Goal: Task Accomplishment & Management: Use online tool/utility

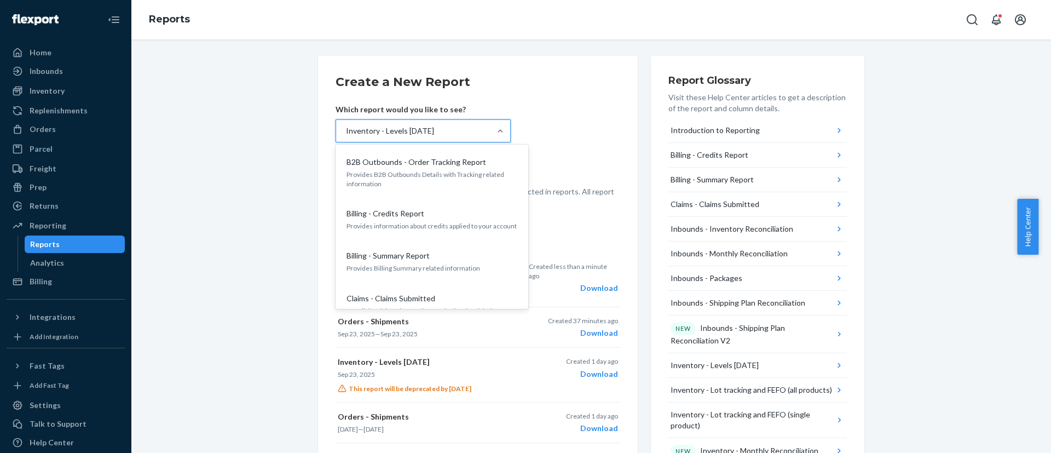
scroll to position [722, 0]
click at [512, 101] on form "Create a New Report Which report would you like to see? option Inventory - Leve…" at bounding box center [478, 140] width 285 height 135
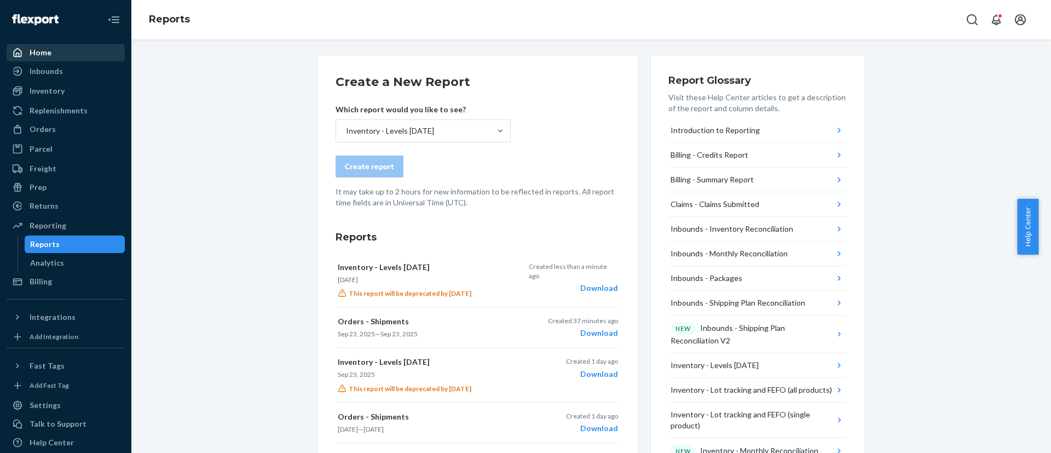
click at [50, 53] on div "Home" at bounding box center [41, 52] width 22 height 11
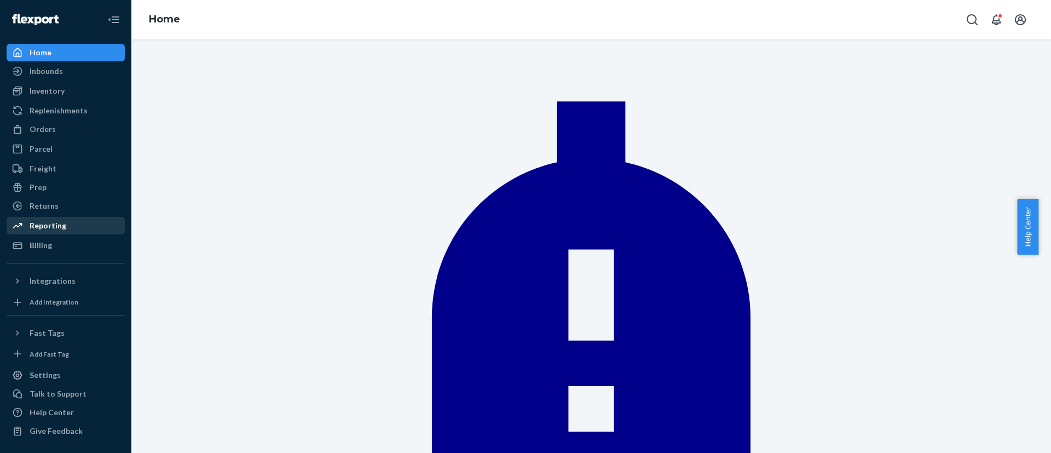
click at [55, 225] on div "Reporting" at bounding box center [48, 225] width 37 height 11
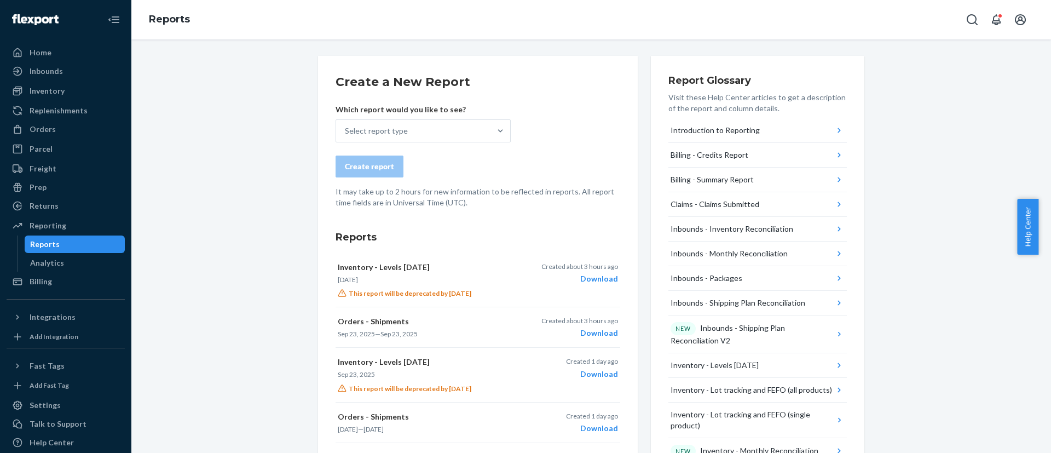
click at [393, 115] on div "Which report would you like to see? Select report type" at bounding box center [423, 123] width 175 height 38
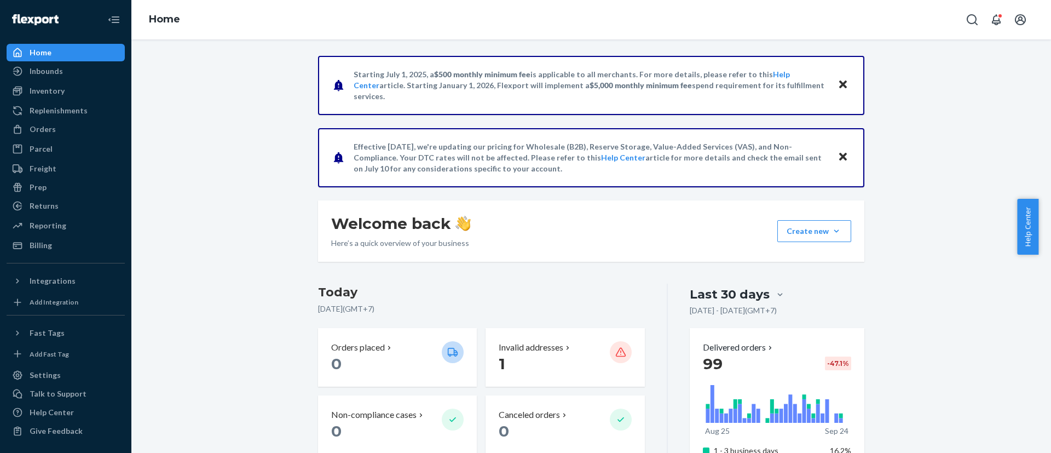
drag, startPoint x: 229, startPoint y: 237, endPoint x: 225, endPoint y: 233, distance: 5.8
click at [48, 222] on div "Reporting" at bounding box center [48, 225] width 37 height 11
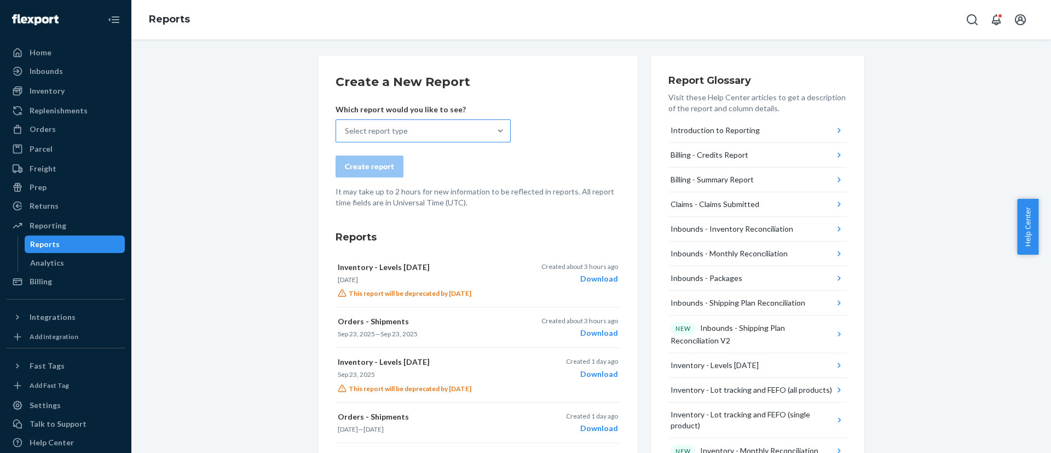
click at [422, 136] on div "Select report type" at bounding box center [413, 131] width 154 height 22
click at [346, 136] on input "Select report type" at bounding box center [345, 130] width 1 height 11
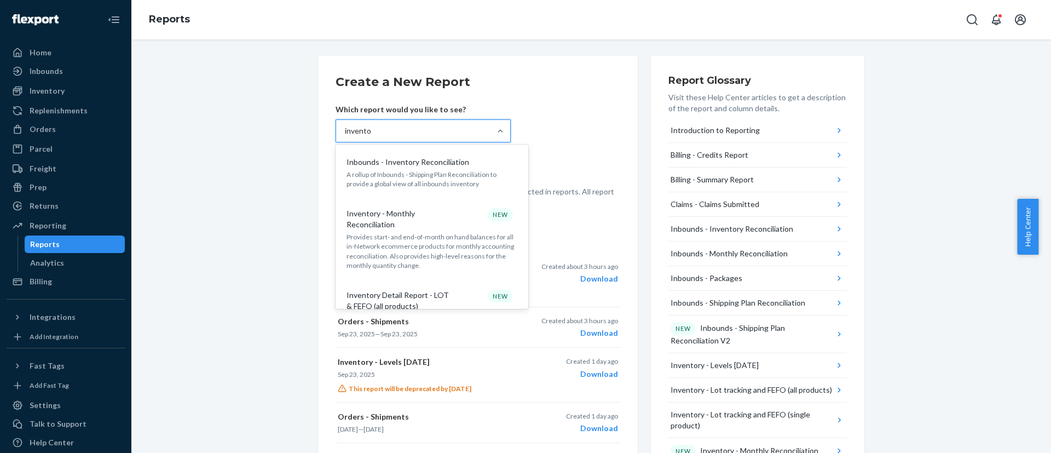
type input "inventor"
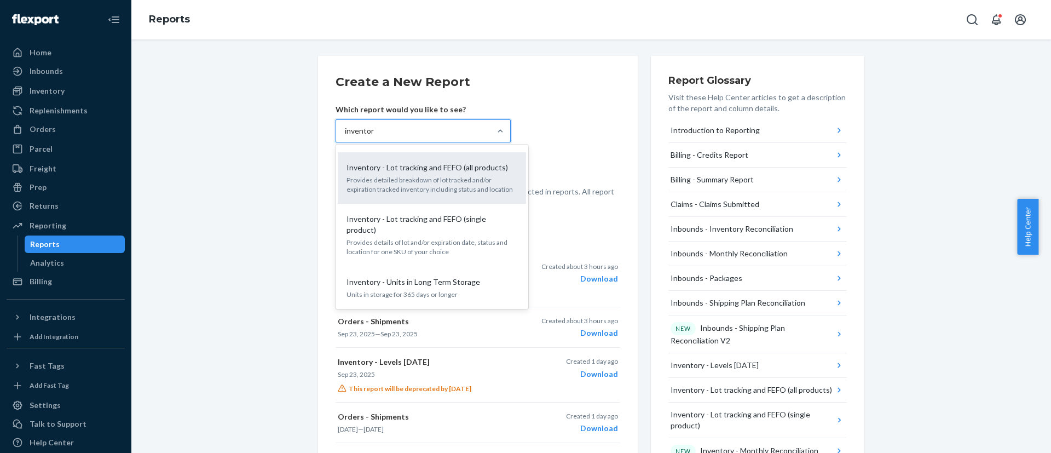
scroll to position [328, 0]
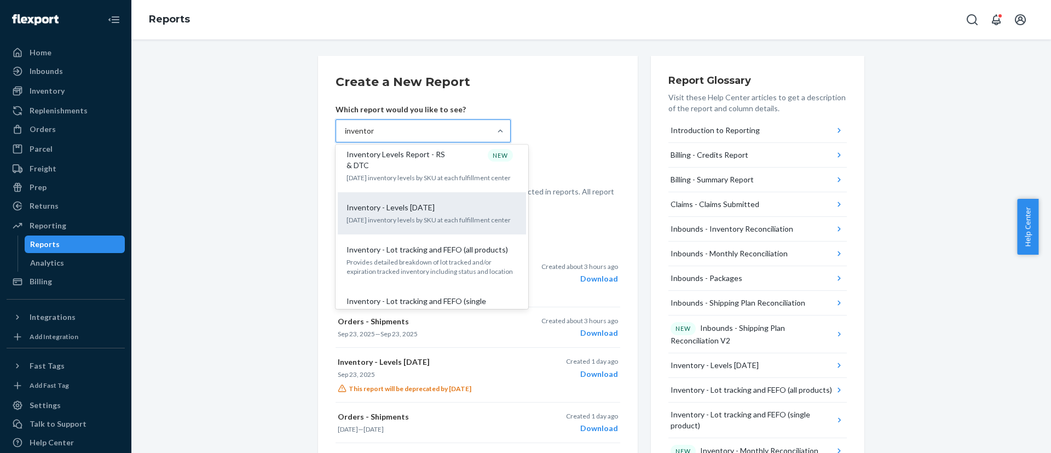
click at [423, 208] on div "Inventory - Levels [DATE]" at bounding box center [429, 207] width 175 height 11
click at [374, 136] on input "inventor" at bounding box center [360, 130] width 30 height 11
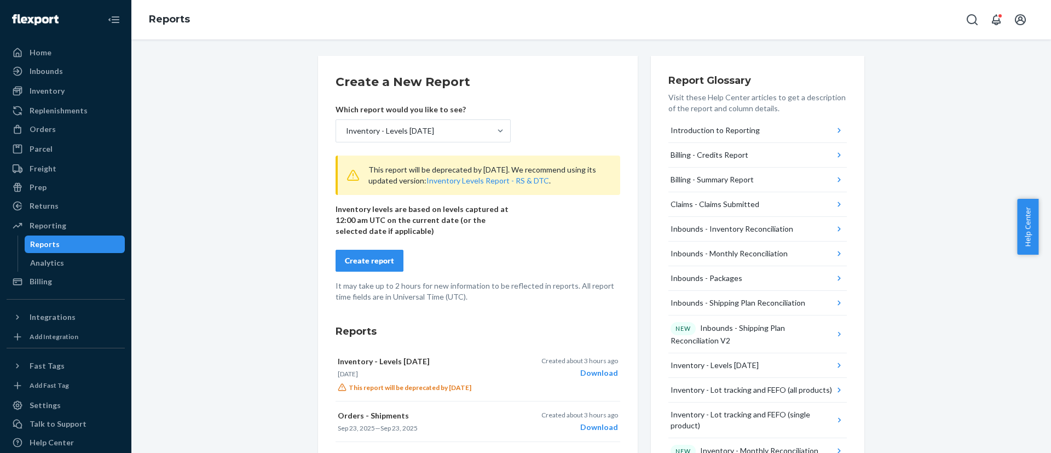
click at [348, 261] on div "Create report" at bounding box center [369, 260] width 49 height 11
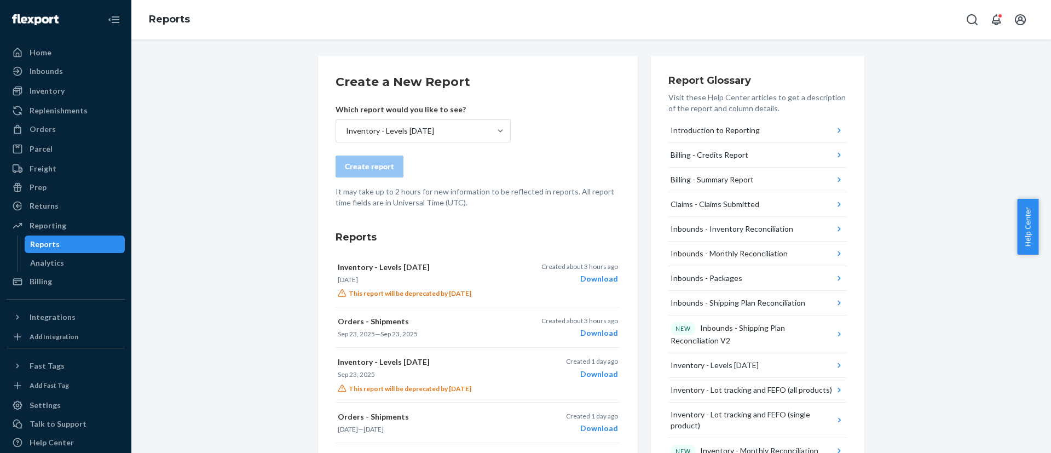
click at [488, 220] on div "Create a New Report Which report would you like to see? Inventory - Levels [DAT…" at bounding box center [478, 398] width 285 height 650
click at [592, 275] on div "Download" at bounding box center [579, 278] width 77 height 11
